Goal: Transaction & Acquisition: Purchase product/service

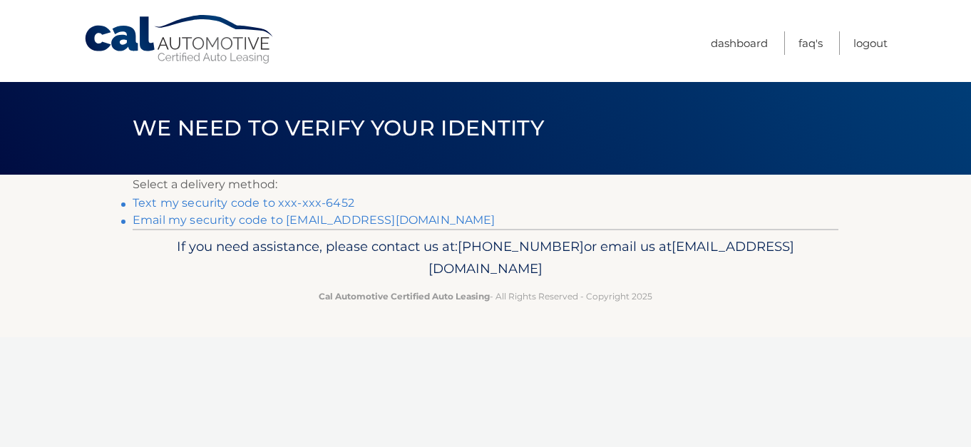
click at [202, 205] on link "Text my security code to xxx-xxx-6452" at bounding box center [244, 203] width 222 height 14
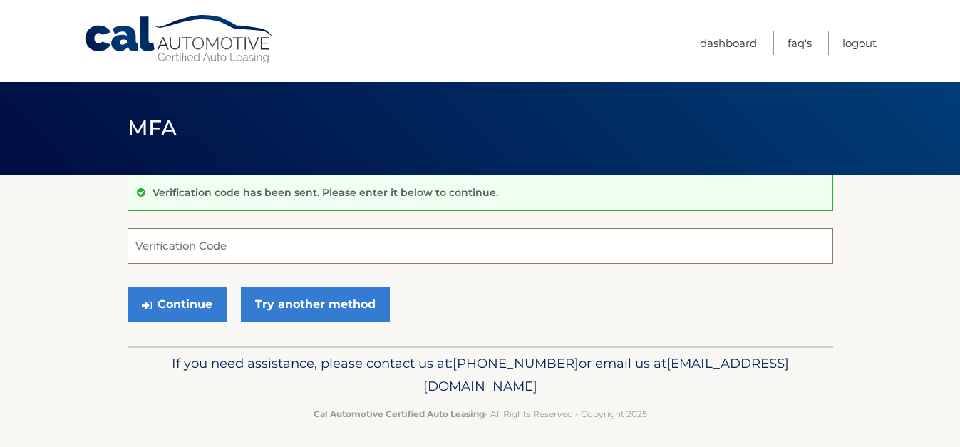
click at [143, 241] on input "Verification Code" at bounding box center [481, 246] width 706 height 36
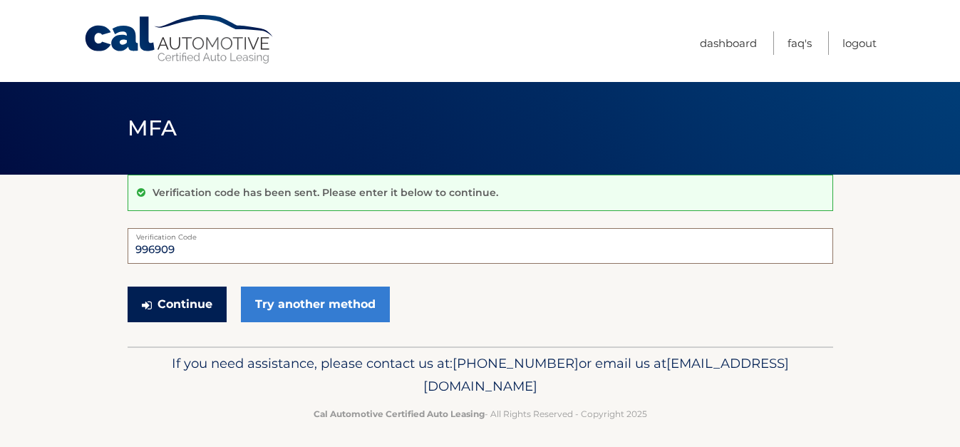
type input "996909"
click at [173, 308] on button "Continue" at bounding box center [177, 305] width 99 height 36
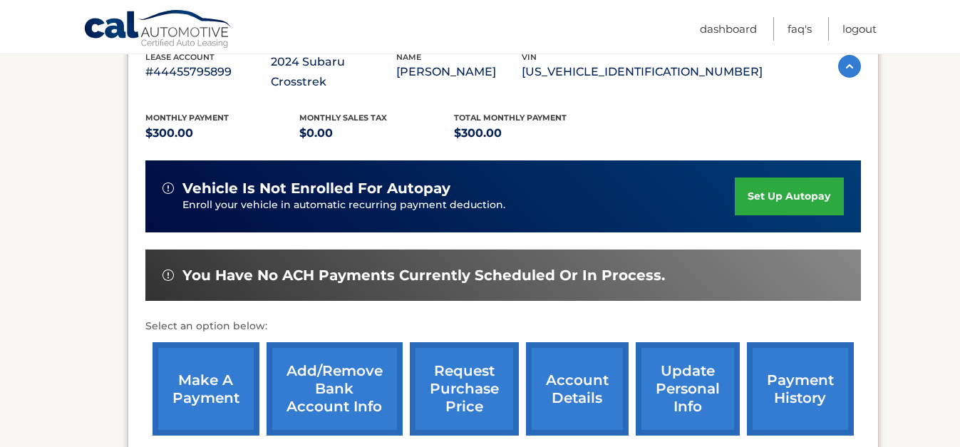
scroll to position [283, 0]
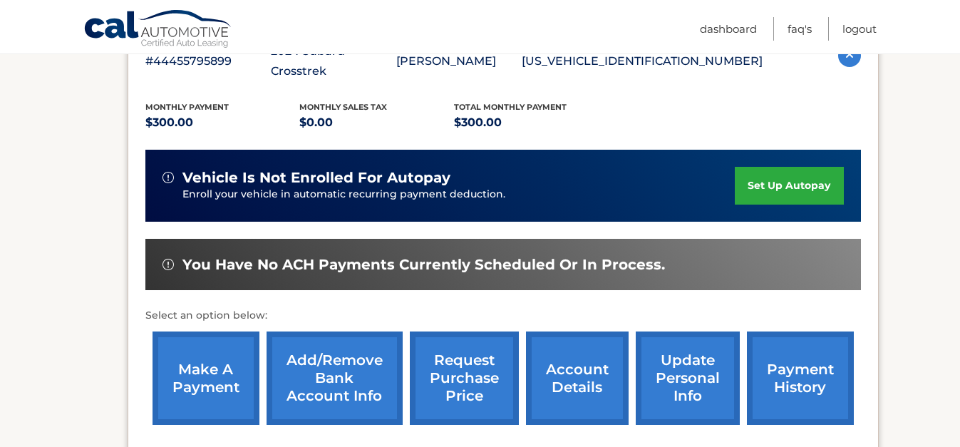
click at [199, 361] on link "make a payment" at bounding box center [206, 378] width 107 height 93
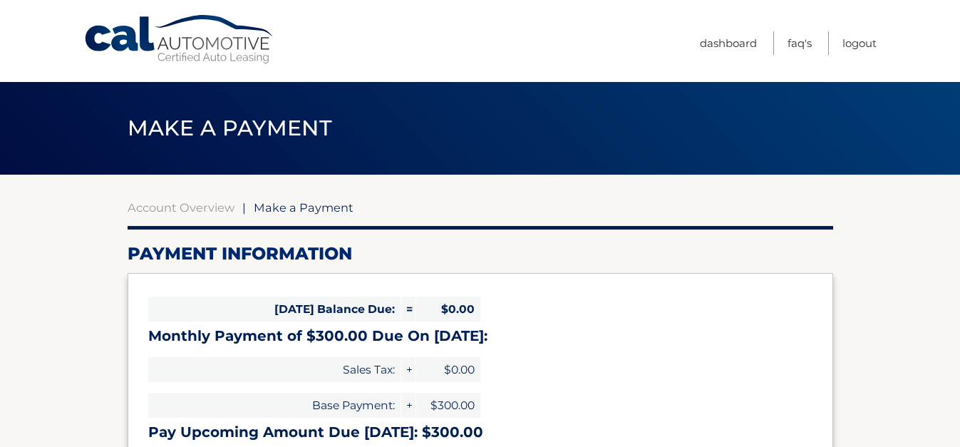
select select "ZDI0Mzk2NWItYmU3OC00YWY5LThjMGUtOThiMmYwYTI1OTNm"
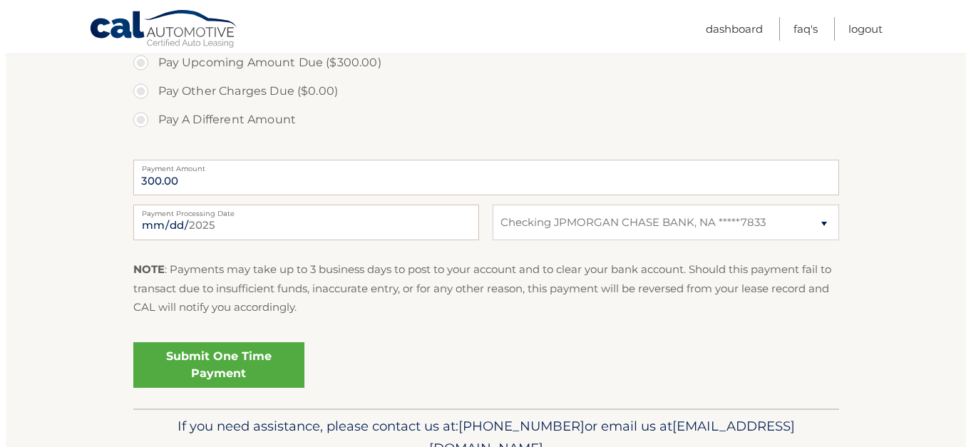
scroll to position [505, 0]
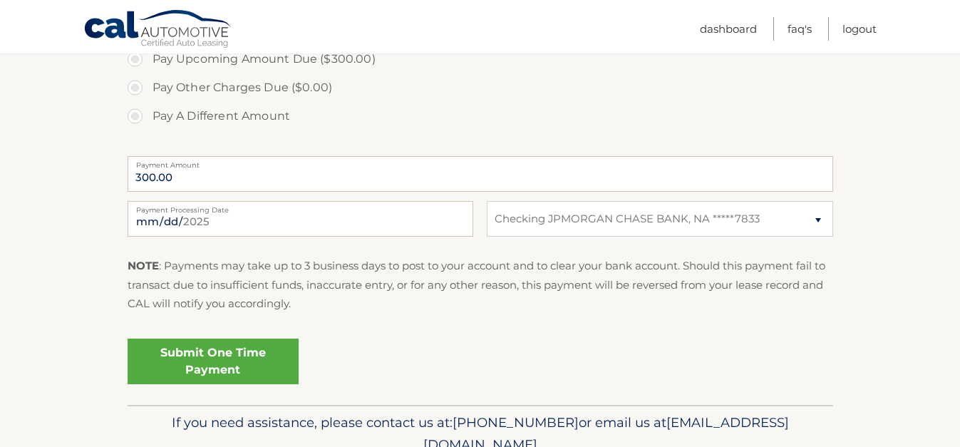
click at [210, 369] on link "Submit One Time Payment" at bounding box center [213, 362] width 171 height 46
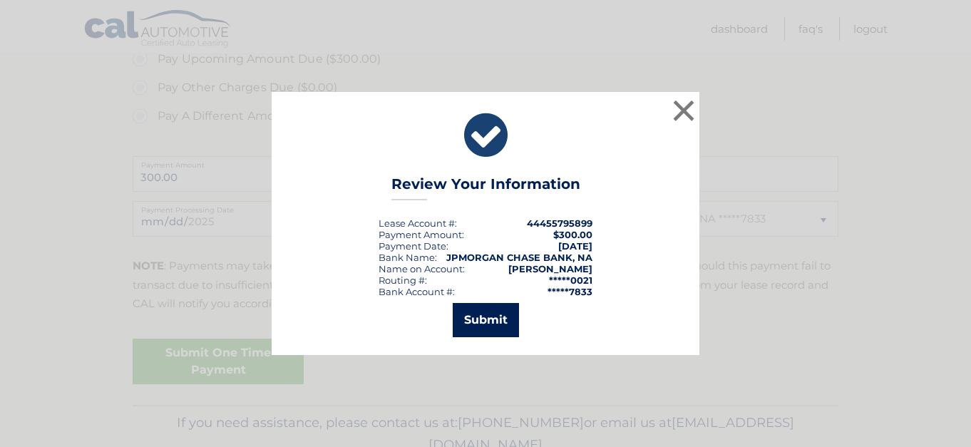
click at [481, 321] on button "Submit" at bounding box center [486, 320] width 66 height 34
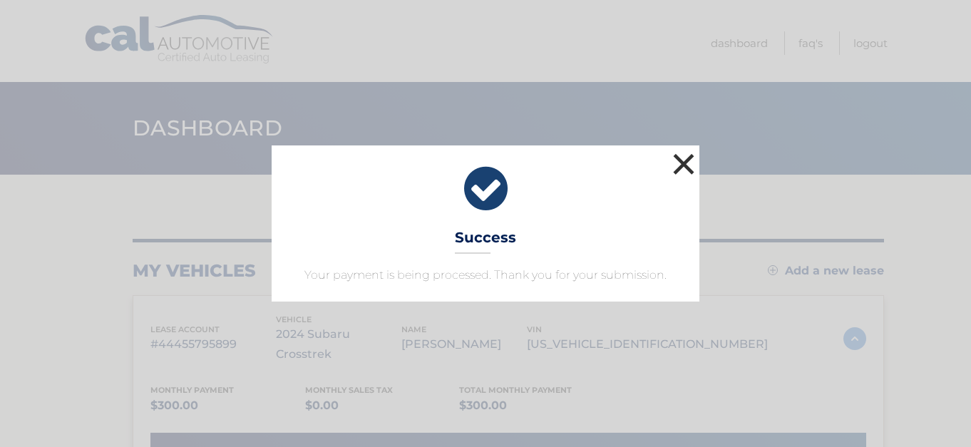
click at [685, 168] on button "×" at bounding box center [683, 164] width 29 height 29
